Goal: Information Seeking & Learning: Find specific fact

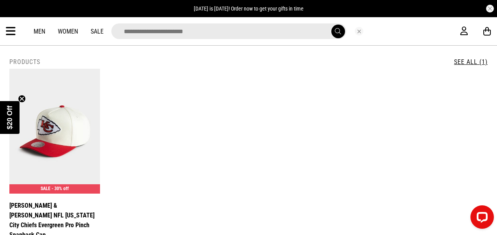
drag, startPoint x: 0, startPoint y: 0, endPoint x: 236, endPoint y: 32, distance: 237.8
click at [236, 32] on input "search" at bounding box center [228, 31] width 235 height 16
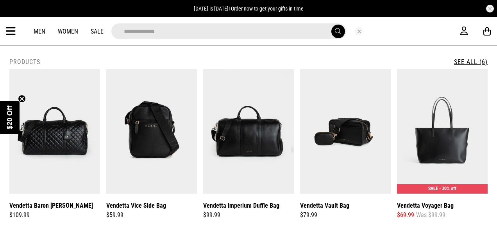
type input "**********"
click at [9, 33] on icon at bounding box center [11, 31] width 10 height 13
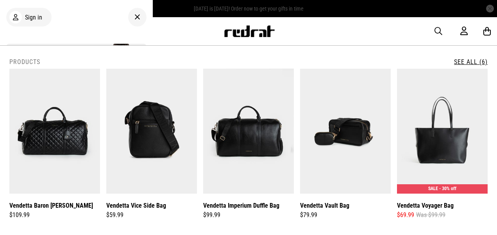
click at [469, 63] on link "See All (6)" at bounding box center [471, 61] width 34 height 7
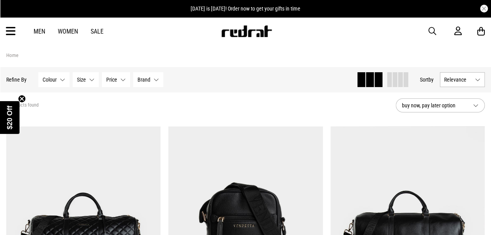
click at [8, 32] on icon at bounding box center [11, 31] width 10 height 13
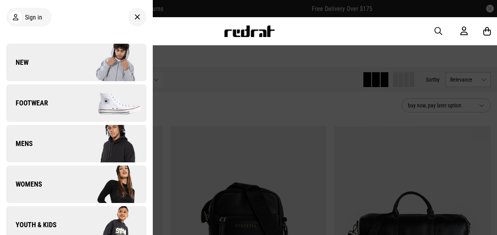
click at [186, 44] on div "Men Women Sale Sign in New Back Footwear Back Footwear Mens Back Mens Womens Ba…" at bounding box center [248, 31] width 497 height 28
click at [134, 17] on icon at bounding box center [137, 17] width 6 height 9
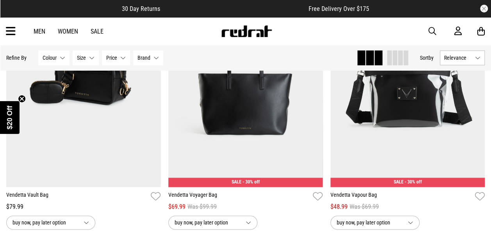
scroll to position [352, 0]
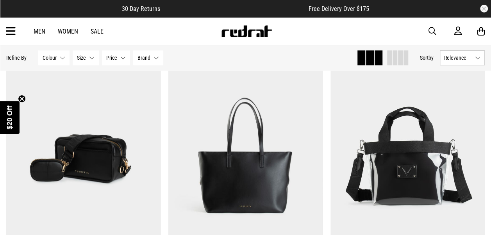
click at [433, 29] on span "button" at bounding box center [433, 31] width 8 height 9
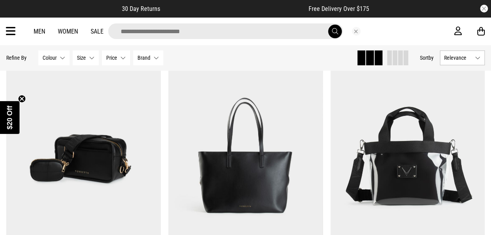
click at [157, 32] on input "search" at bounding box center [225, 31] width 235 height 16
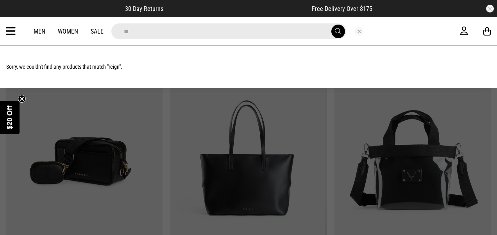
type input "*"
click at [4, 31] on div "Men Women Sale Sorry, we couldn't find any products that match "reign"." at bounding box center [248, 31] width 497 height 28
click at [360, 31] on button "Close search" at bounding box center [359, 31] width 9 height 9
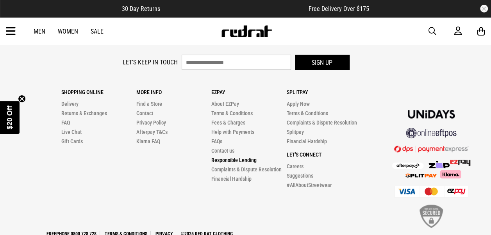
scroll to position [717, 0]
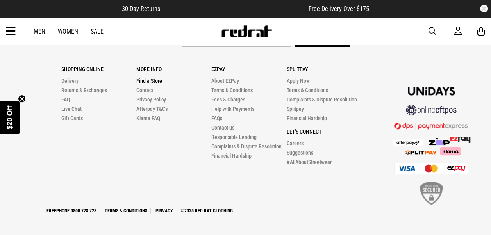
click at [149, 82] on link "Find a Store" at bounding box center [149, 80] width 26 height 6
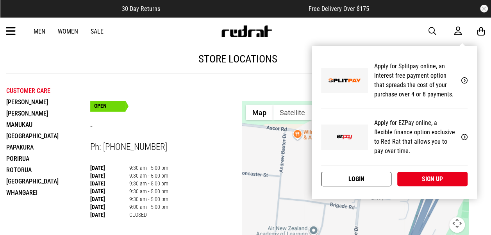
click at [360, 180] on link "Login" at bounding box center [356, 179] width 70 height 14
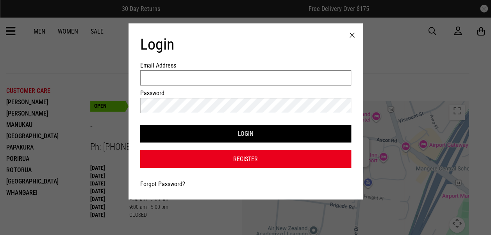
type input "********"
click at [145, 184] on link "Forgot Password?" at bounding box center [162, 184] width 45 height 7
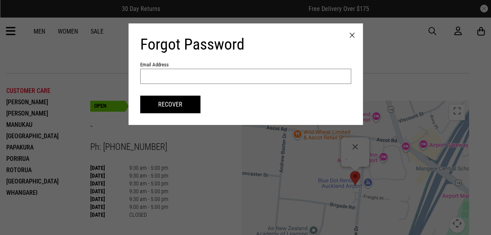
click at [167, 72] on input "text" at bounding box center [245, 76] width 211 height 15
paste input "**********"
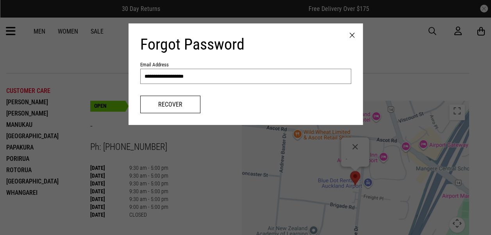
type input "**********"
click at [160, 111] on button "Recover" at bounding box center [170, 105] width 60 height 18
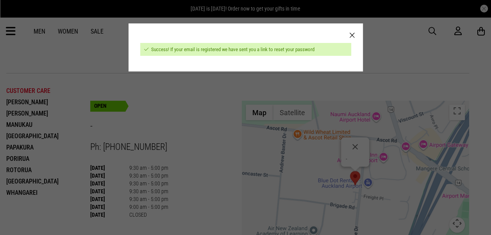
click at [356, 35] on div at bounding box center [351, 35] width 21 height 24
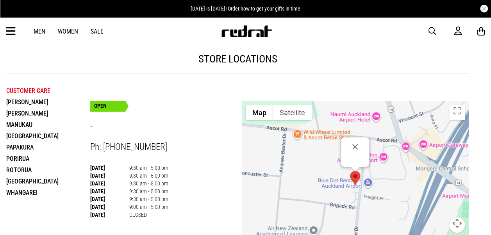
click at [432, 29] on span "button" at bounding box center [433, 31] width 8 height 9
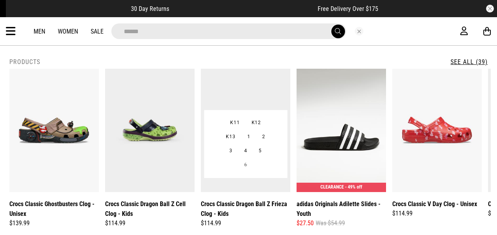
type input "**********"
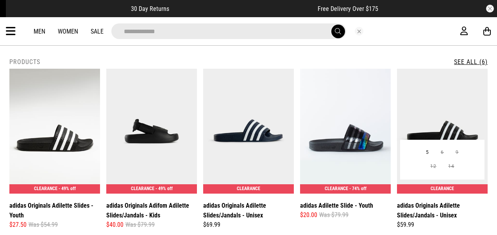
click at [434, 103] on img at bounding box center [442, 131] width 91 height 125
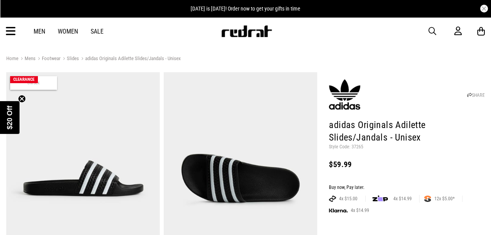
click at [356, 147] on p "Style Code: 37265" at bounding box center [407, 147] width 156 height 6
copy p "37265"
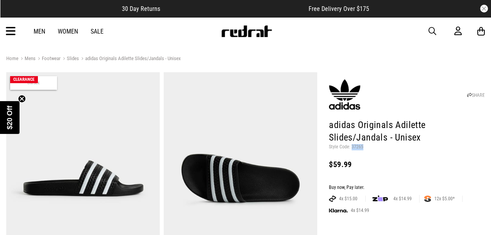
click at [430, 31] on span "button" at bounding box center [433, 31] width 8 height 9
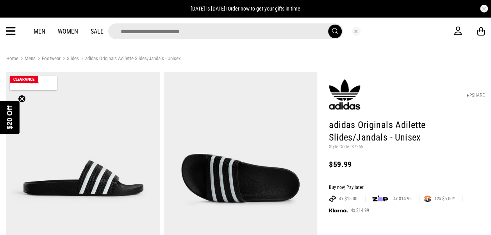
click at [206, 33] on input "search" at bounding box center [225, 31] width 235 height 16
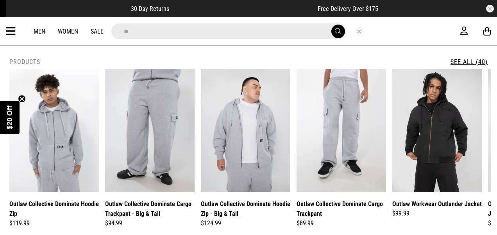
type input "*"
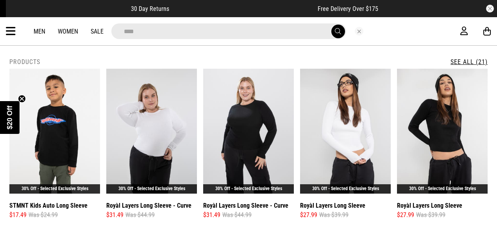
type input "****"
click at [358, 33] on button "Close search" at bounding box center [359, 31] width 9 height 9
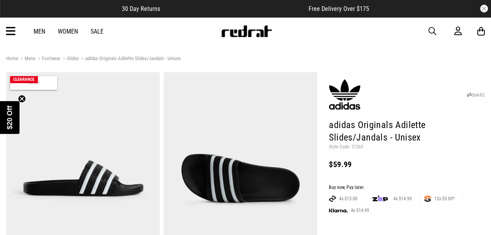
click at [14, 28] on icon at bounding box center [11, 31] width 10 height 13
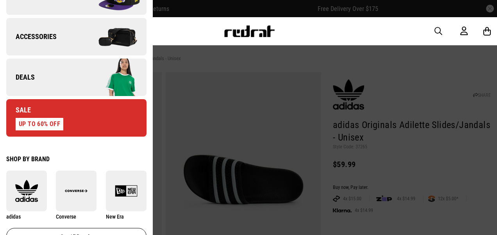
scroll to position [352, 0]
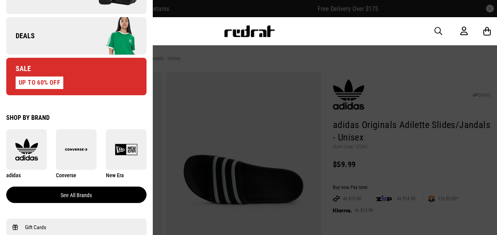
click at [61, 201] on link "See all brands" at bounding box center [76, 195] width 140 height 16
